Goal: Task Accomplishment & Management: Complete application form

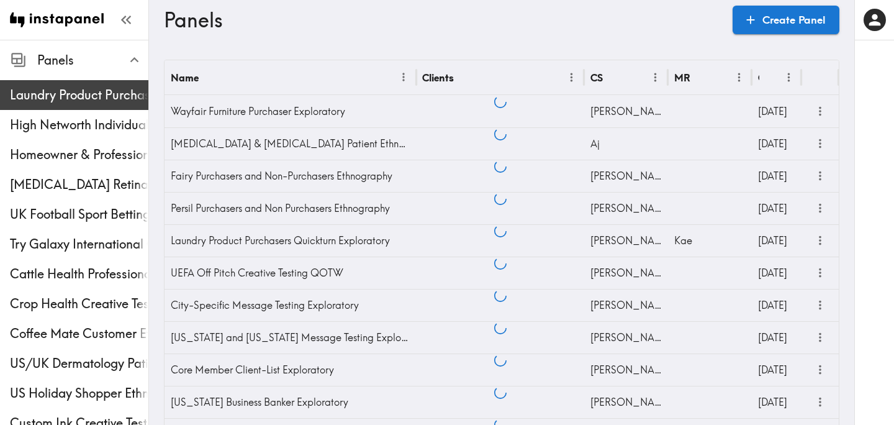
click at [107, 96] on span "Laundry Product Purchasers Quickturn Exploratory" at bounding box center [79, 94] width 138 height 17
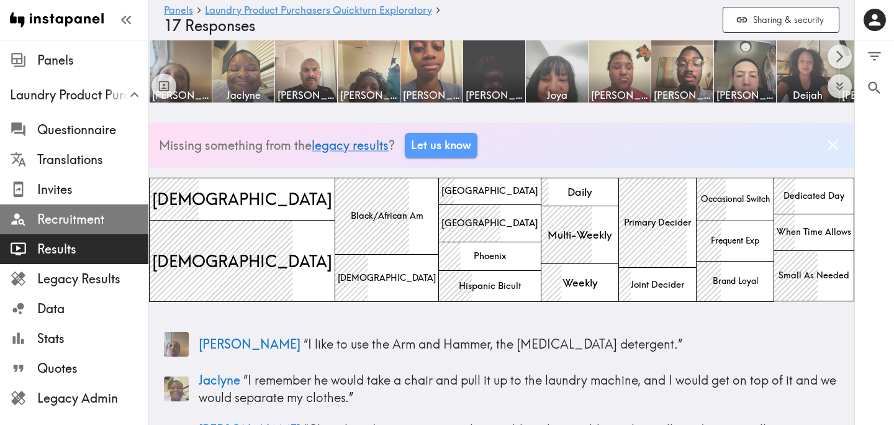
click at [90, 230] on div "Recruitment" at bounding box center [74, 219] width 148 height 32
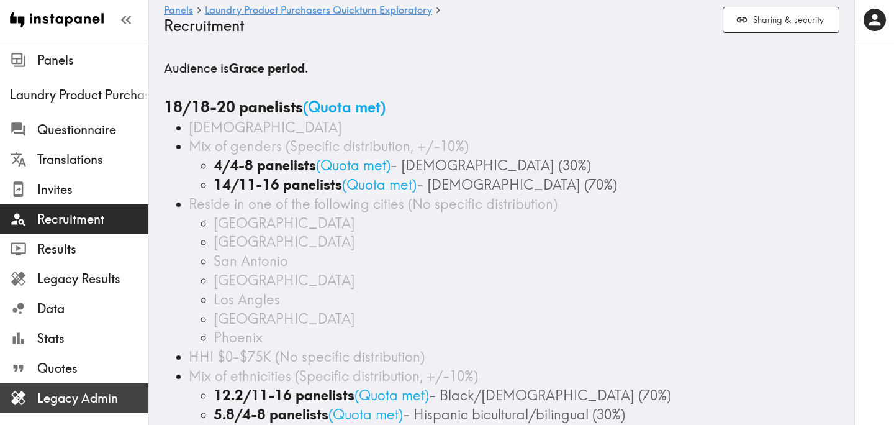
click at [92, 400] on span "Legacy Admin" at bounding box center [92, 397] width 111 height 17
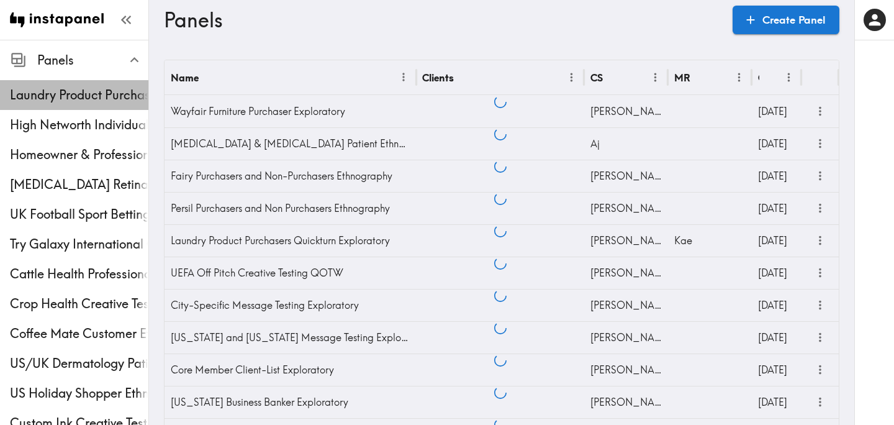
click at [103, 99] on span "Laundry Product Purchasers Quickturn Exploratory" at bounding box center [79, 94] width 138 height 17
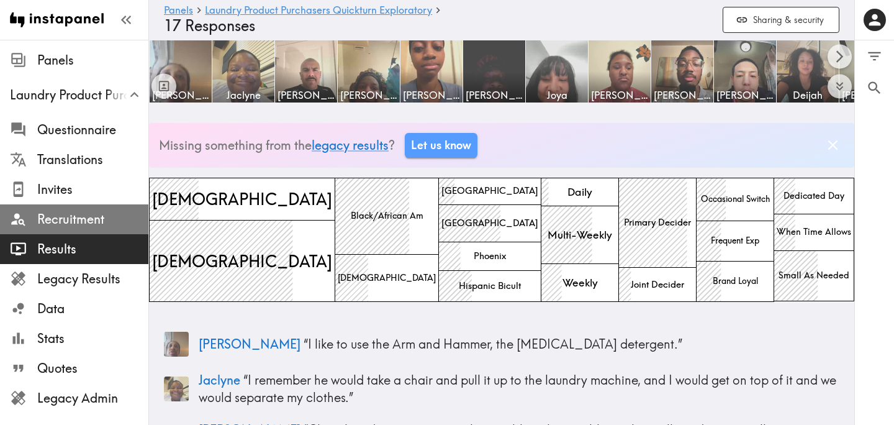
click at [70, 224] on span "Recruitment" at bounding box center [92, 218] width 111 height 17
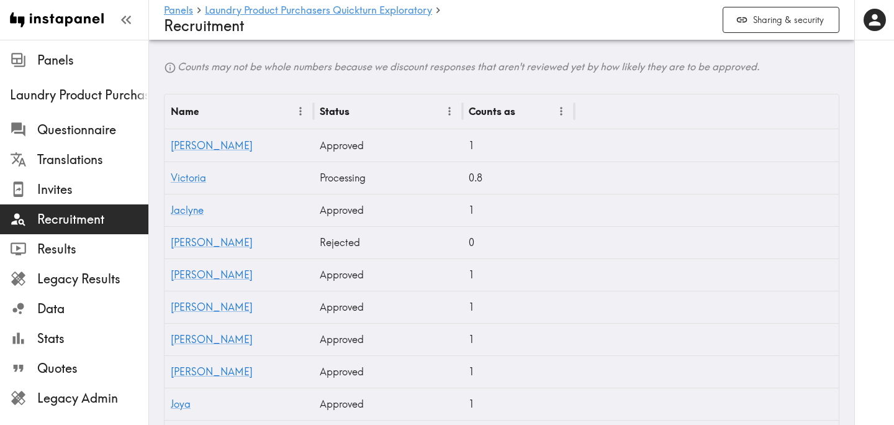
scroll to position [423, 0]
click at [179, 176] on link "Victoria" at bounding box center [188, 177] width 35 height 12
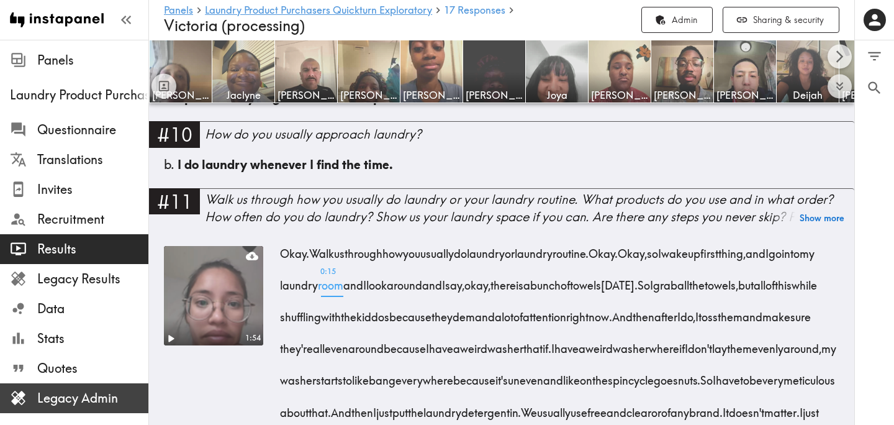
scroll to position [1021, 0]
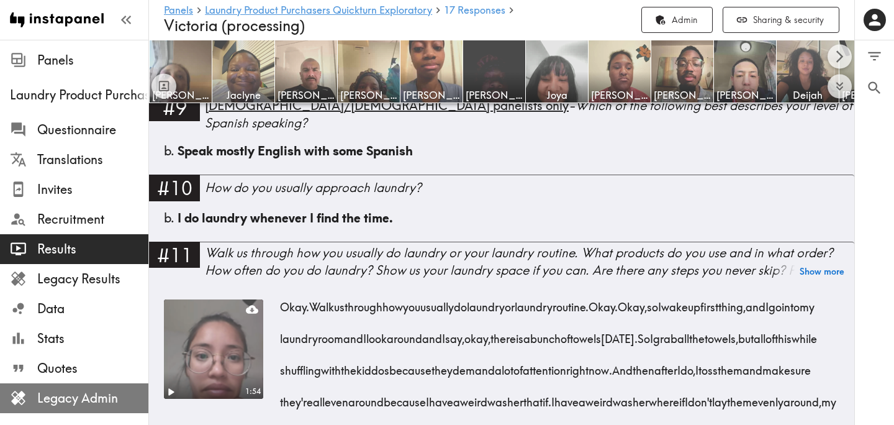
click at [96, 400] on span "Legacy Admin" at bounding box center [92, 397] width 111 height 17
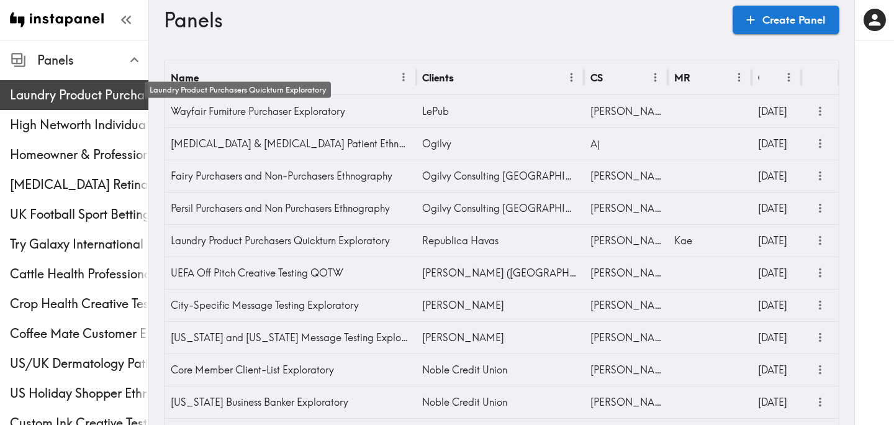
click at [97, 101] on span "Laundry Product Purchasers Quickturn Exploratory" at bounding box center [79, 94] width 138 height 17
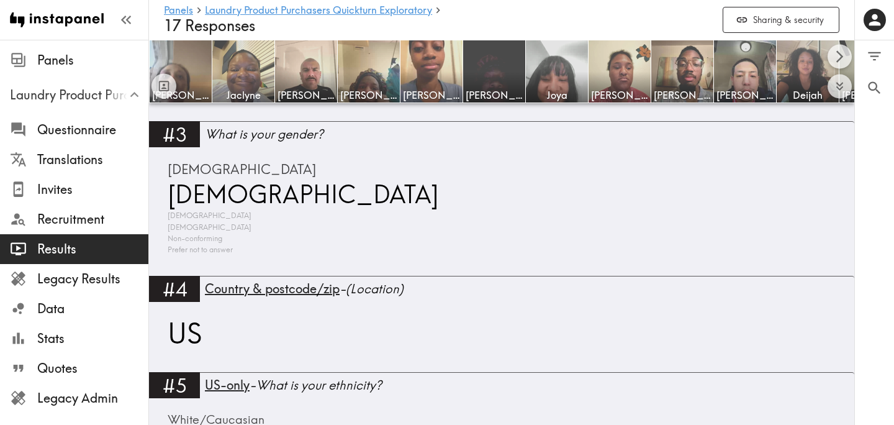
scroll to position [1079, 0]
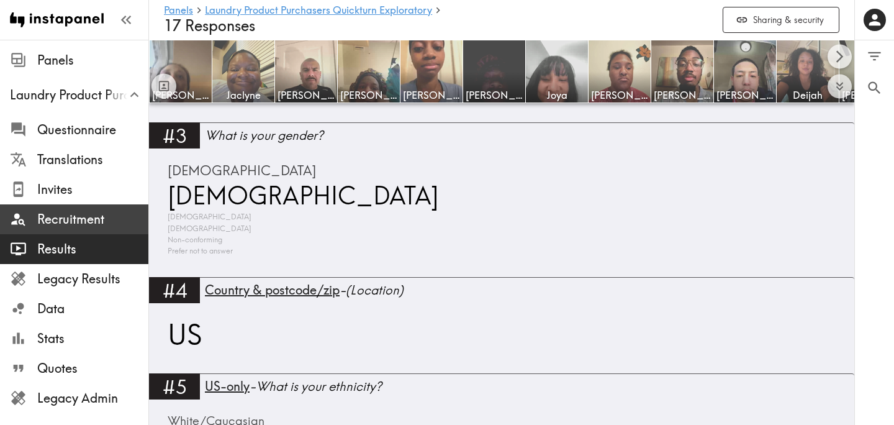
click at [112, 224] on span "Recruitment" at bounding box center [92, 218] width 111 height 17
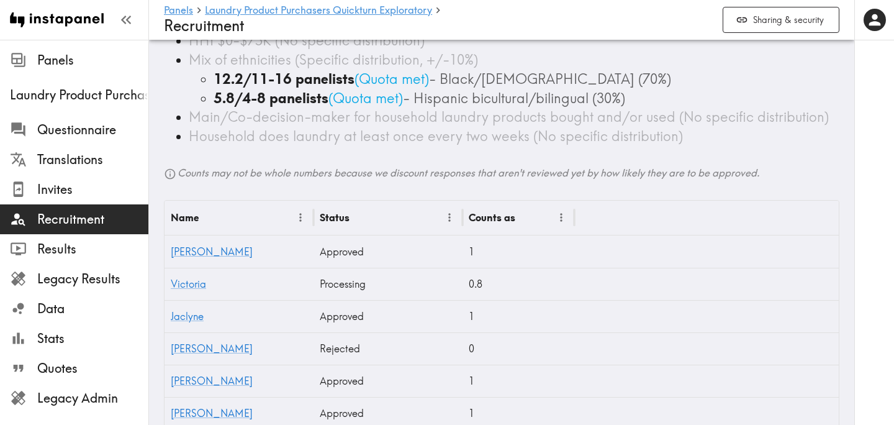
scroll to position [320, 0]
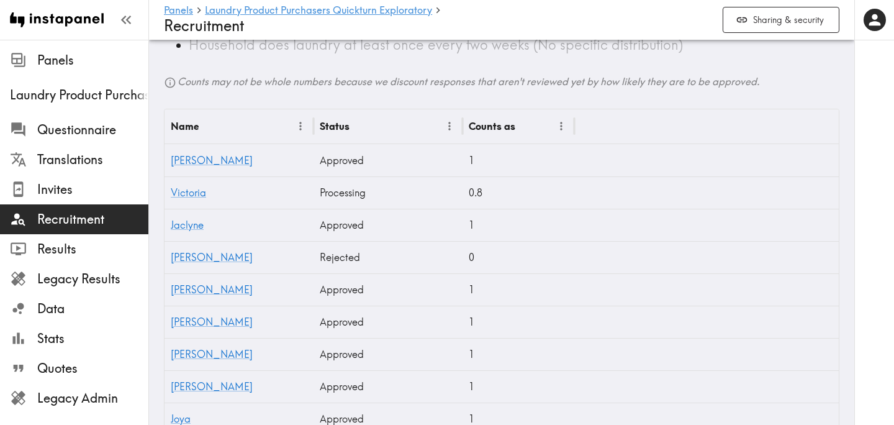
scroll to position [409, 0]
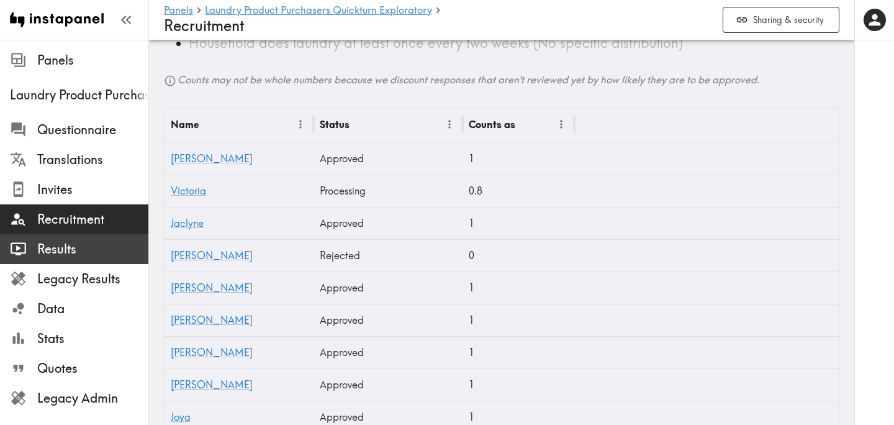
click at [92, 247] on span "Results" at bounding box center [92, 248] width 111 height 17
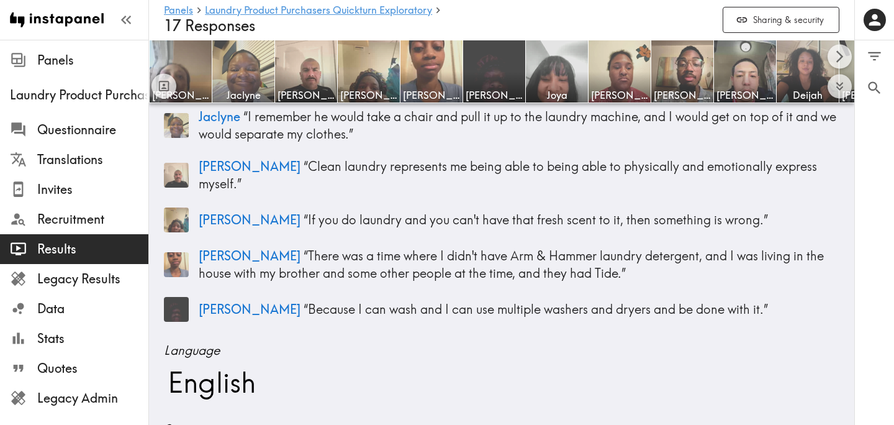
scroll to position [658, 0]
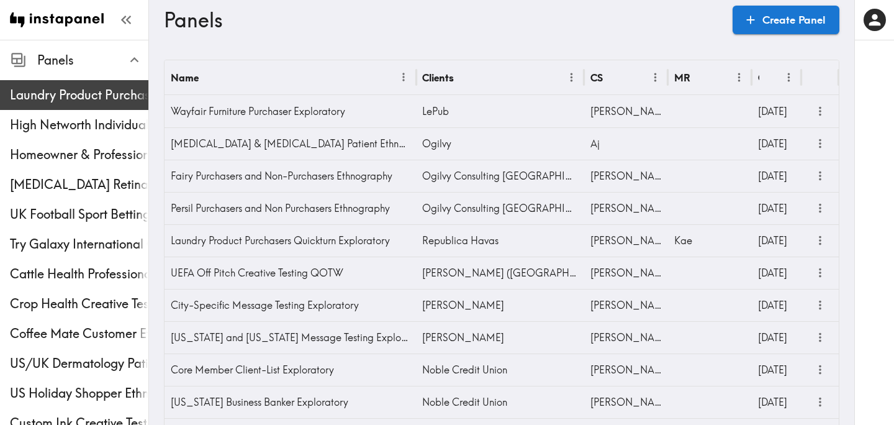
click at [101, 85] on span "Laundry Product Purchasers Quickturn Exploratory" at bounding box center [79, 95] width 138 height 22
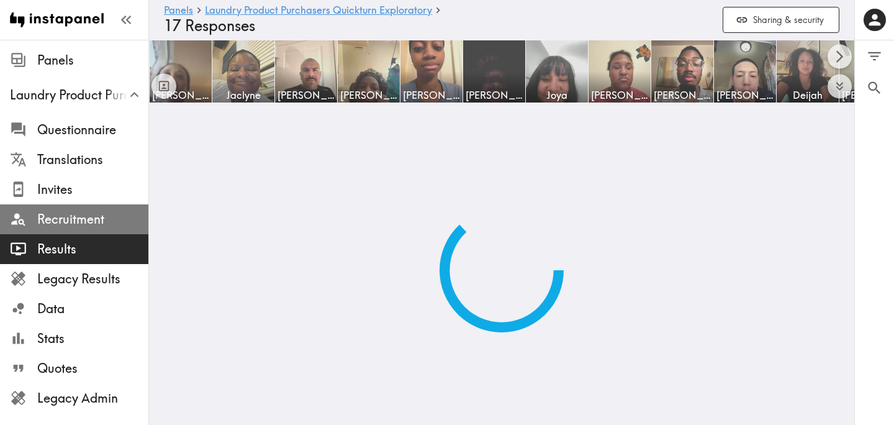
click at [84, 219] on span "Recruitment" at bounding box center [92, 218] width 111 height 17
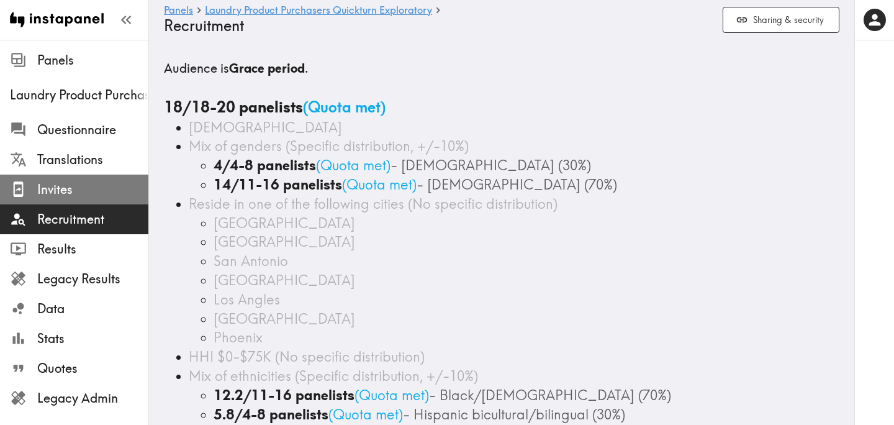
click at [102, 194] on span "Invites" at bounding box center [92, 189] width 111 height 17
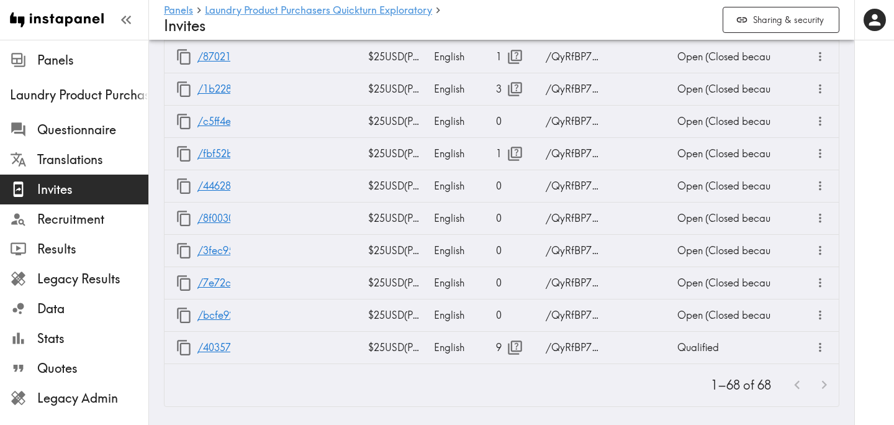
scroll to position [2542, 0]
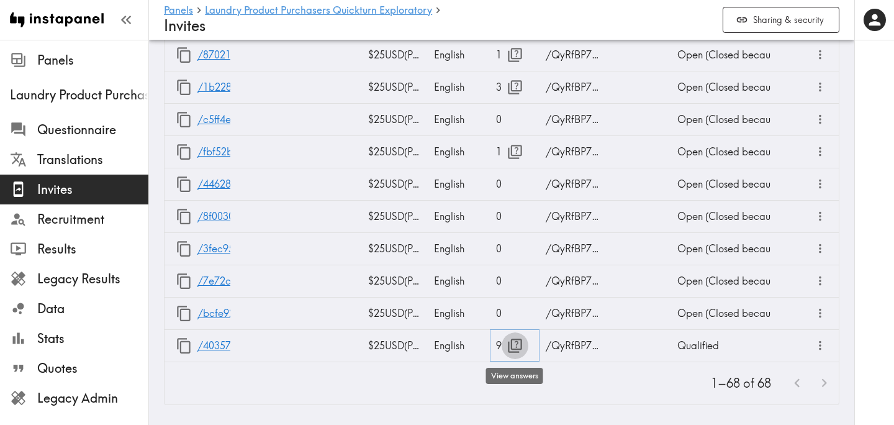
click at [518, 339] on icon "button" at bounding box center [515, 345] width 14 height 14
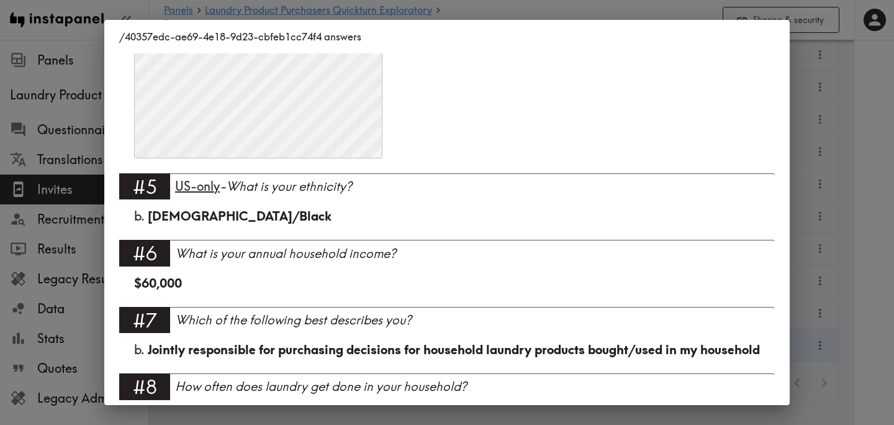
scroll to position [587, 0]
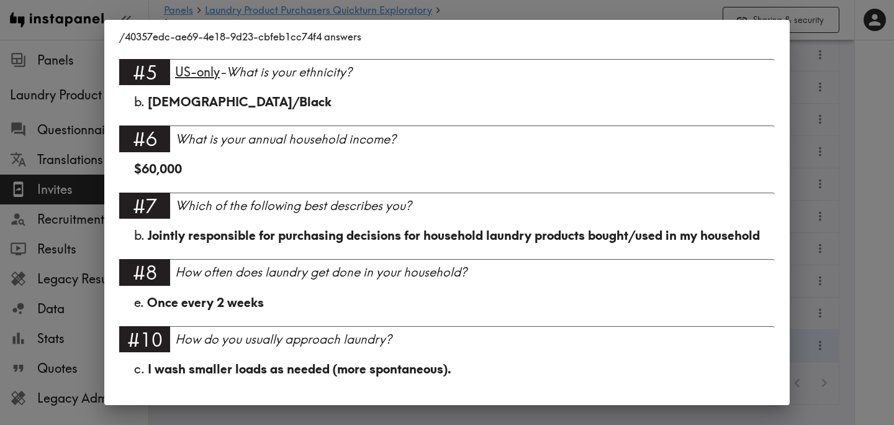
click at [858, 267] on div "/40357edc-ae69-4e18-9d23-cbfeb1cc74f4 answers Language English #1 There is a ne…" at bounding box center [447, 212] width 894 height 425
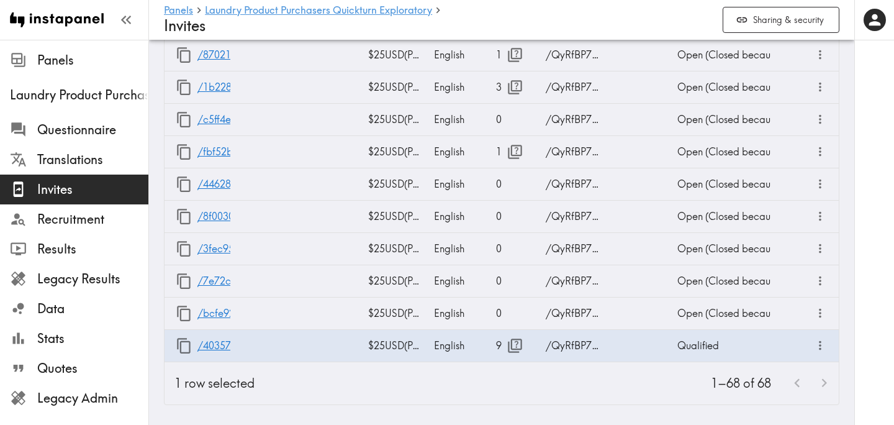
click at [858, 267] on div at bounding box center [874, 212] width 40 height 425
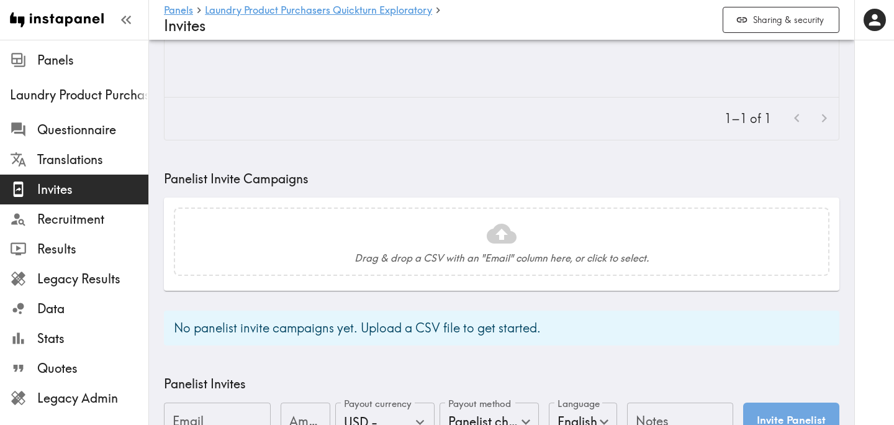
scroll to position [0, 0]
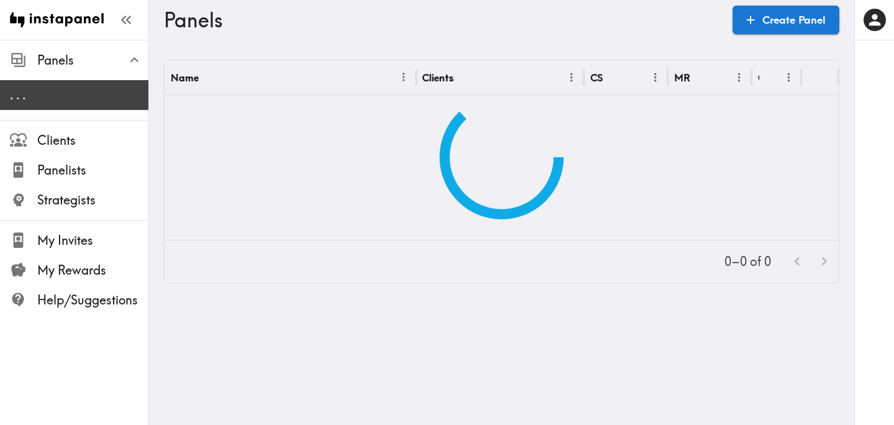
click at [63, 102] on span ". . ." at bounding box center [79, 94] width 138 height 17
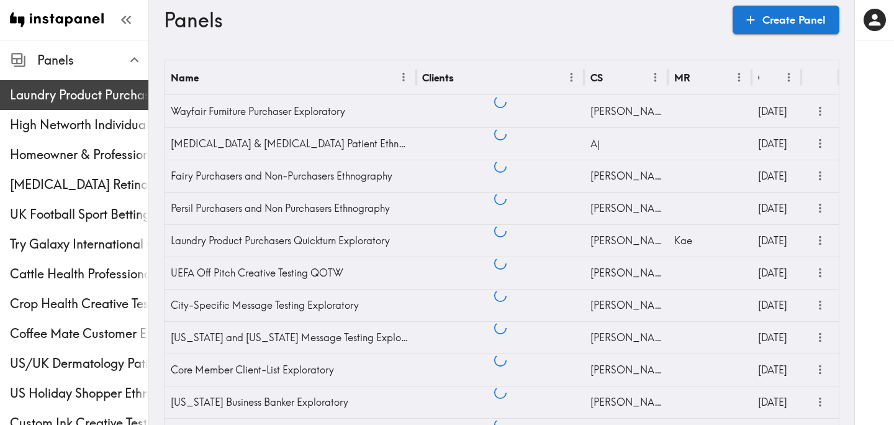
click at [70, 89] on span "Laundry Product Purchasers Quickturn Exploratory" at bounding box center [79, 94] width 138 height 17
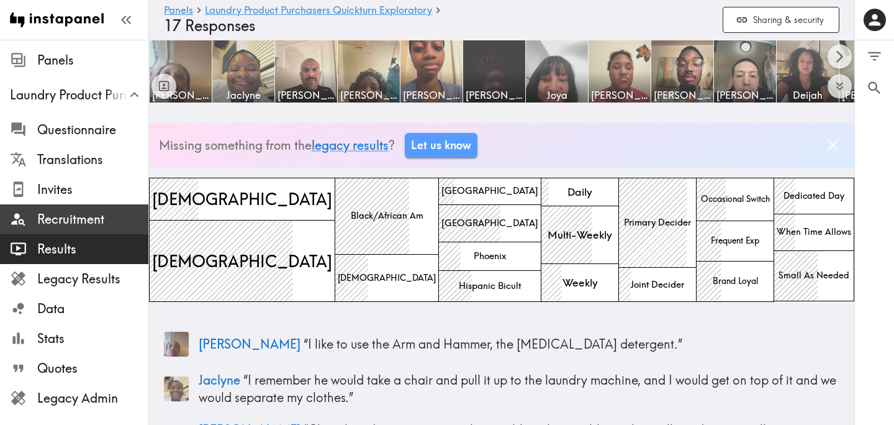
click at [76, 230] on span "Recruitment" at bounding box center [92, 219] width 111 height 22
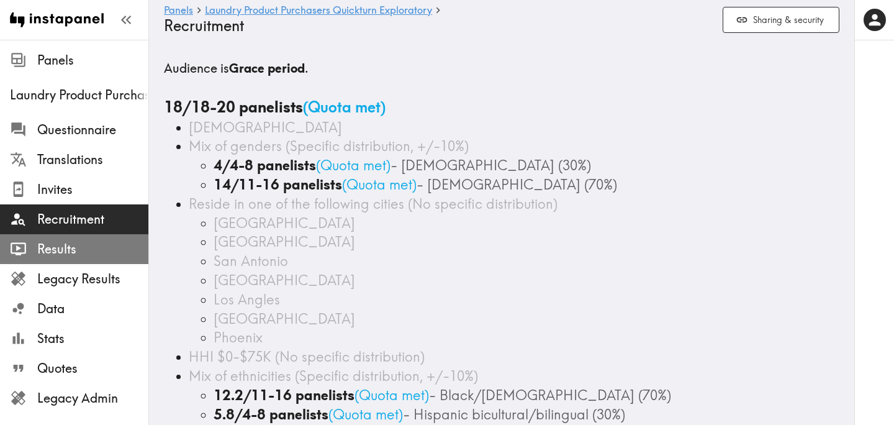
click at [83, 252] on span "Results" at bounding box center [92, 248] width 111 height 17
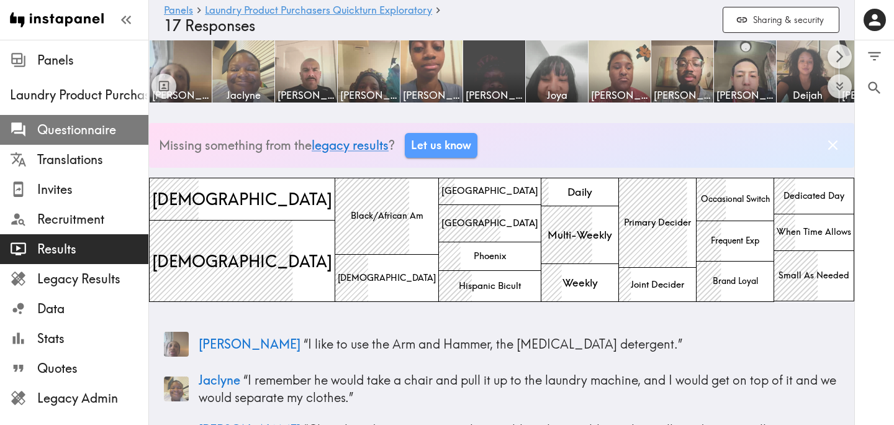
click at [116, 125] on span "Questionnaire" at bounding box center [92, 129] width 111 height 17
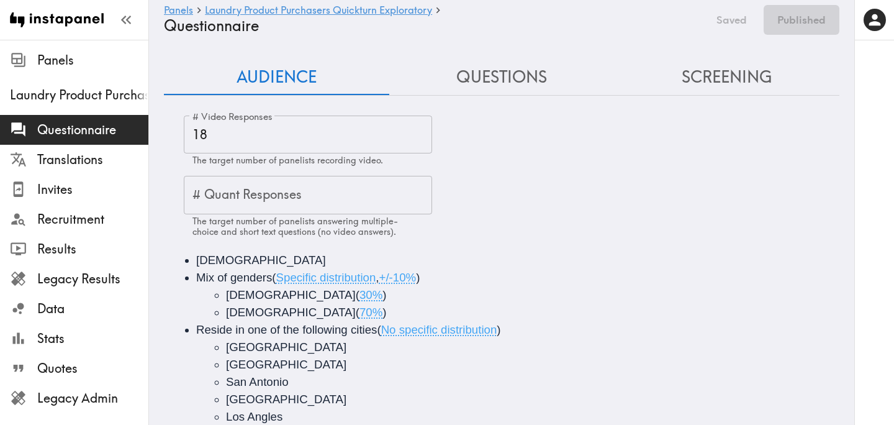
click at [238, 135] on input "18" at bounding box center [308, 134] width 248 height 38
type input "1"
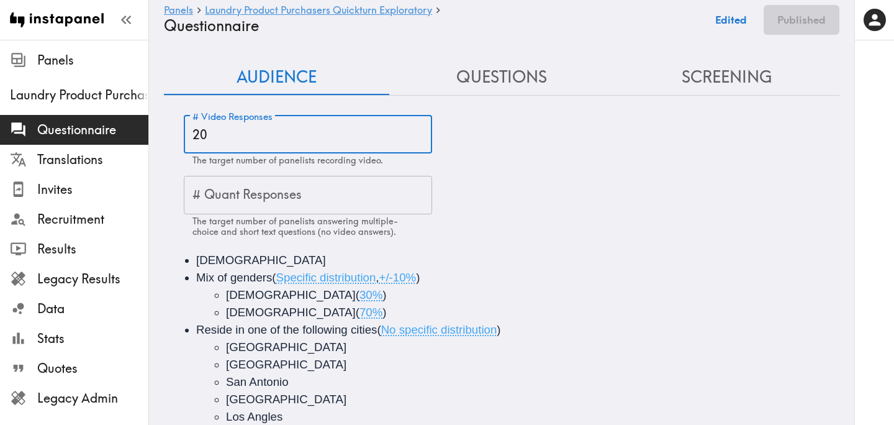
type input "20"
click at [546, 180] on div "# Video Responses 20 # Video Responses The target number of panelists recording…" at bounding box center [511, 176] width 655 height 122
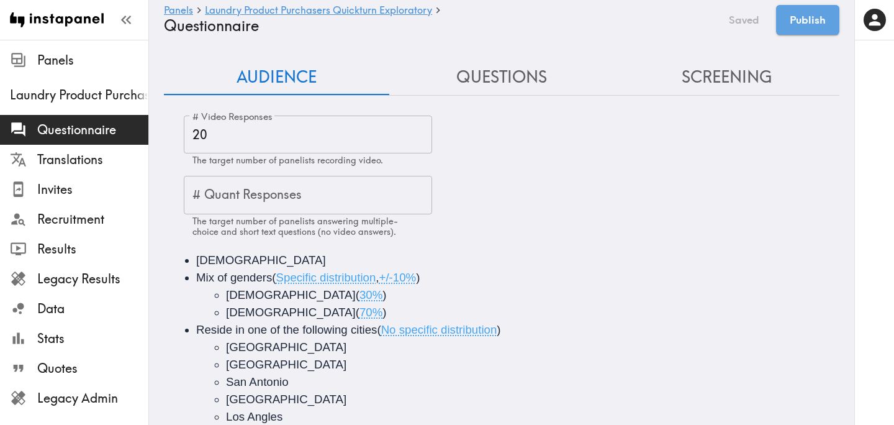
click at [826, 21] on button "Publish" at bounding box center [807, 20] width 63 height 30
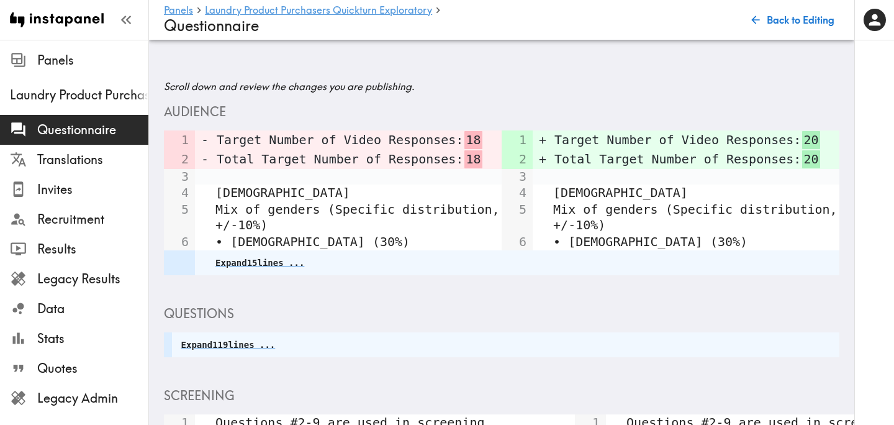
scroll to position [881, 0]
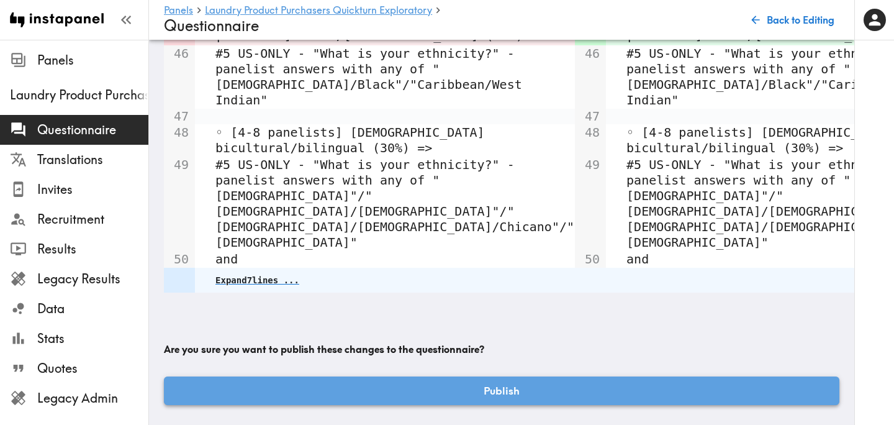
click at [529, 388] on button "Publish" at bounding box center [501, 390] width 675 height 29
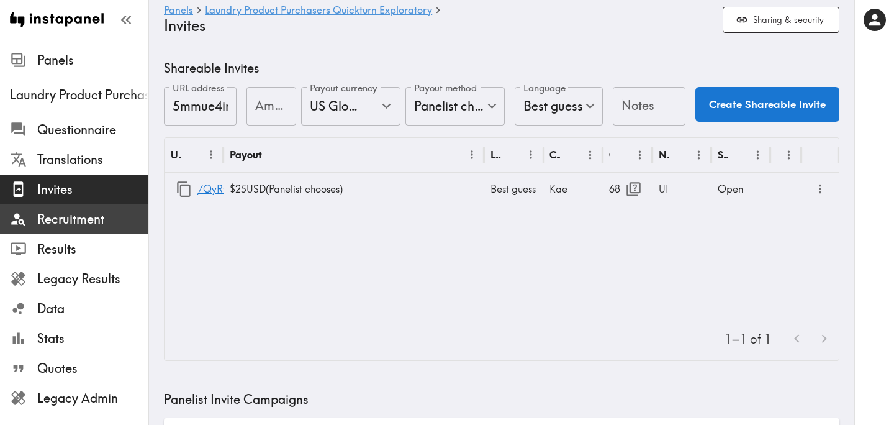
click at [85, 217] on span "Recruitment" at bounding box center [92, 218] width 111 height 17
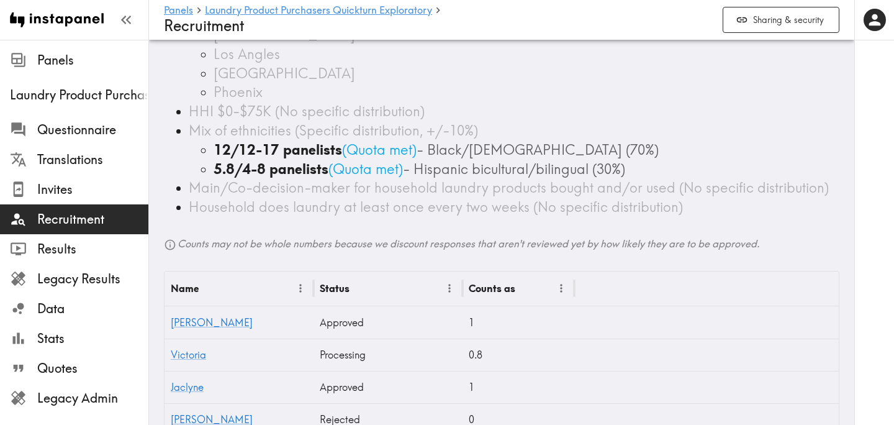
scroll to position [247, 0]
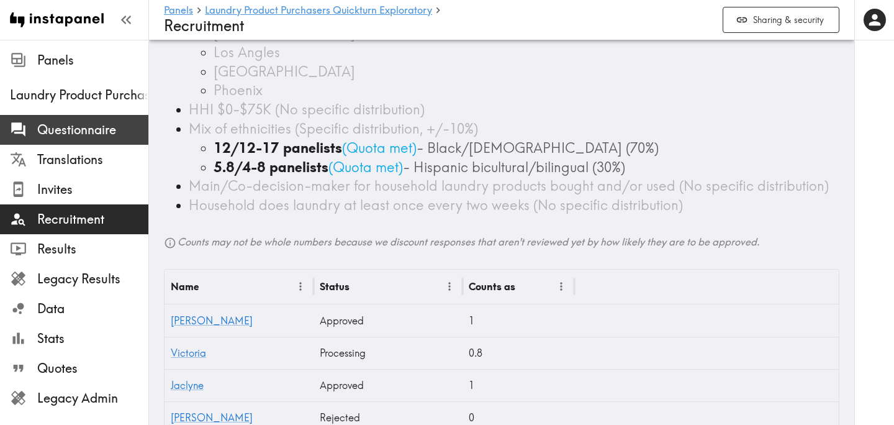
click at [96, 129] on span "Questionnaire" at bounding box center [92, 129] width 111 height 17
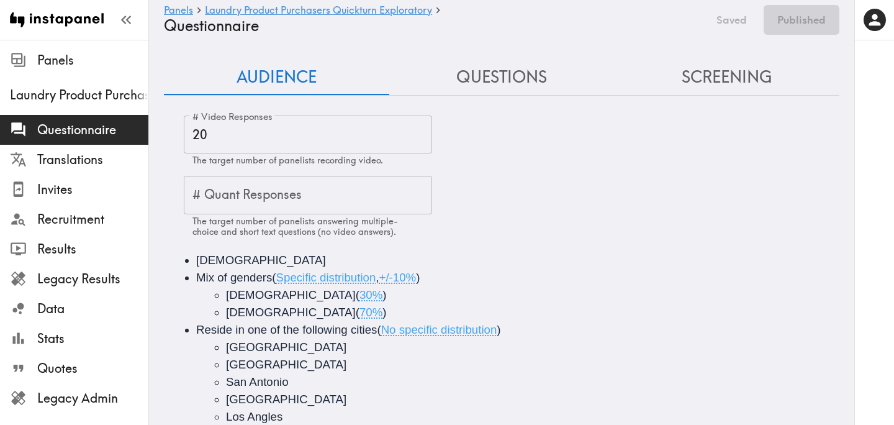
click at [264, 141] on input "20" at bounding box center [308, 134] width 248 height 38
type input "2"
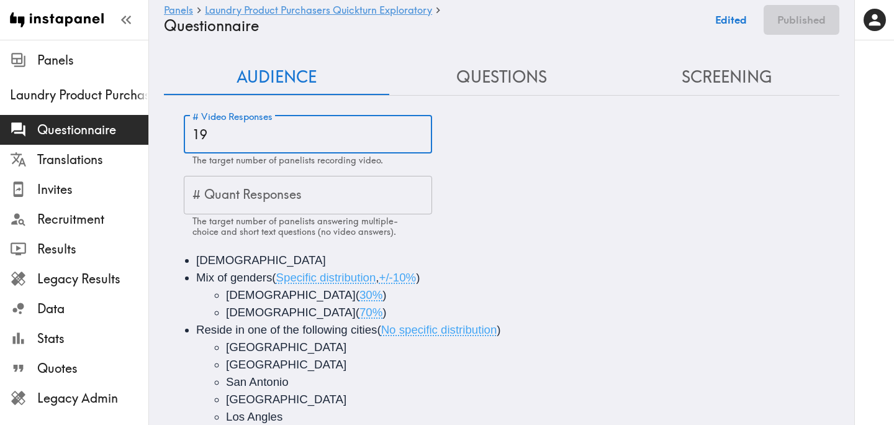
type input "19"
click at [662, 238] on div "25-44 years old Mix of genders ( Specific distribution , +/-10% ) Male ( 30% ) …" at bounding box center [501, 407] width 675 height 343
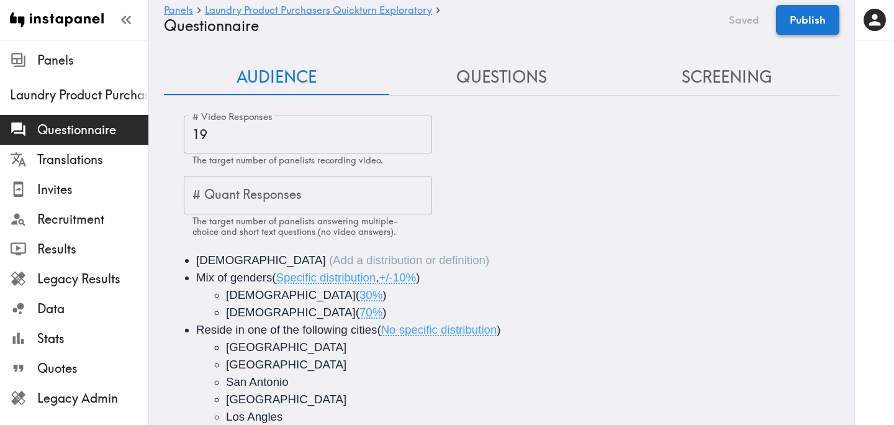
click at [814, 26] on button "Publish" at bounding box center [807, 20] width 63 height 30
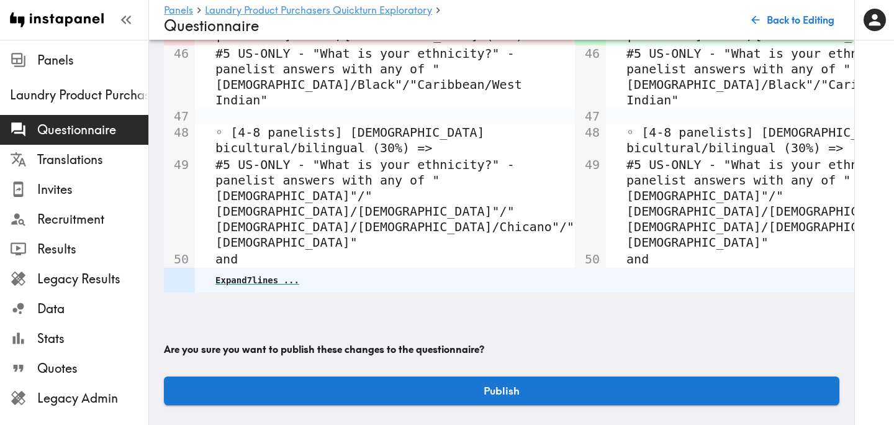
scroll to position [881, 0]
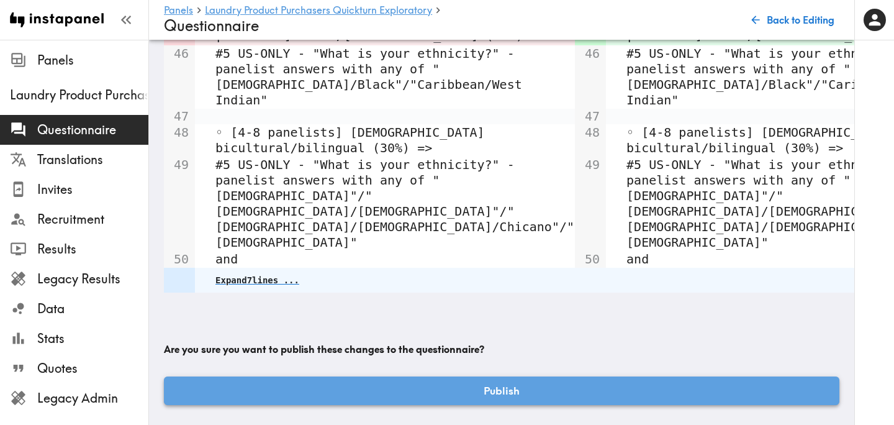
click at [546, 384] on button "Publish" at bounding box center [501, 390] width 675 height 29
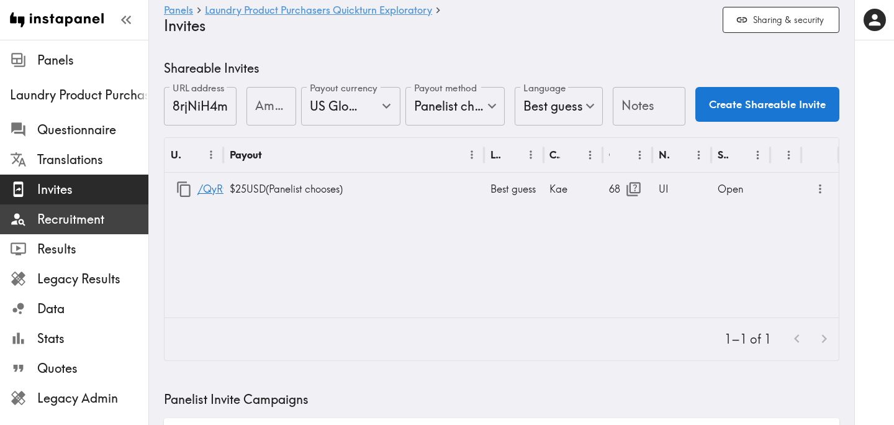
click at [92, 225] on span "Recruitment" at bounding box center [92, 218] width 111 height 17
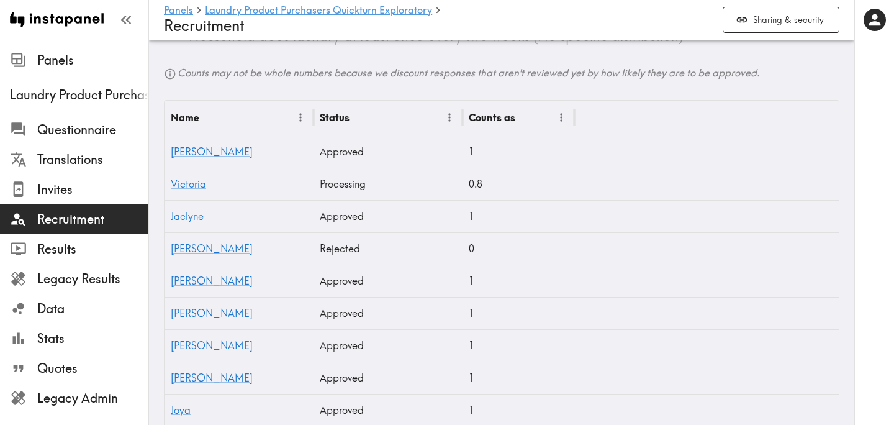
scroll to position [421, 0]
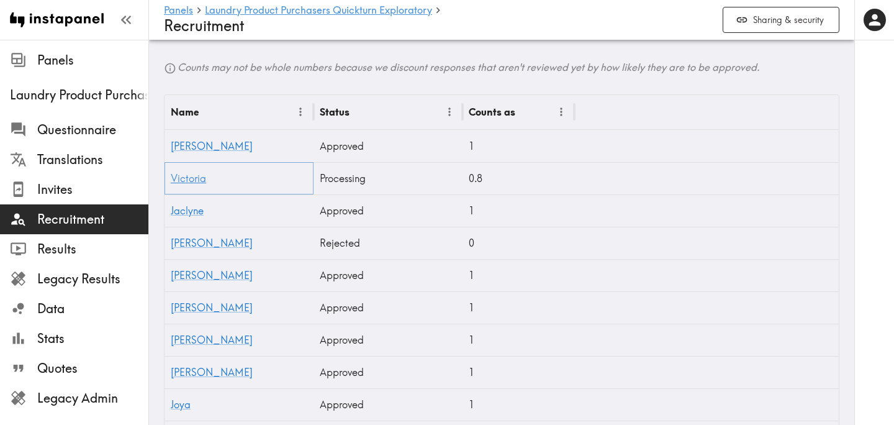
click at [189, 179] on link "Victoria" at bounding box center [188, 178] width 35 height 12
